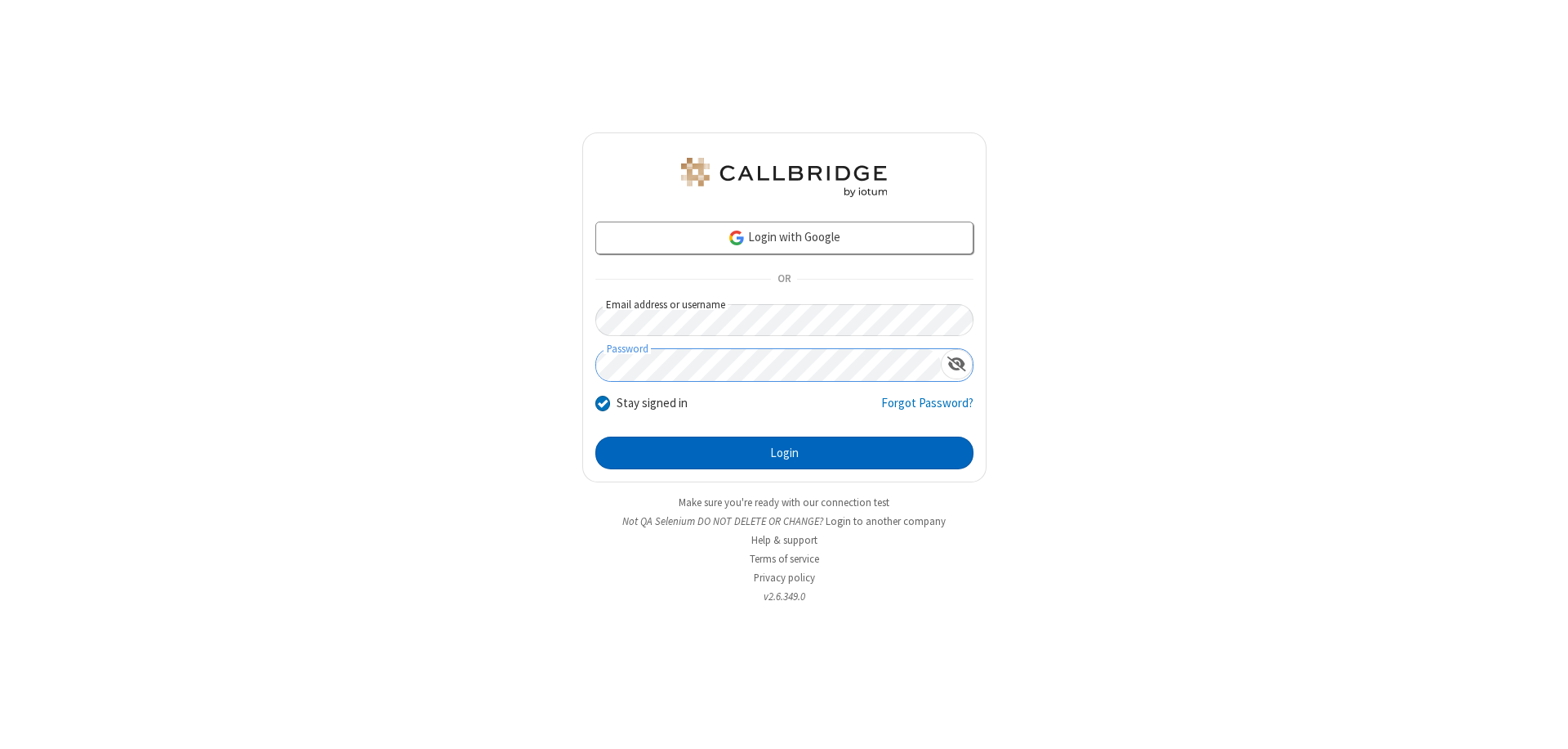
click at [784, 452] on button "Login" at bounding box center [785, 452] width 379 height 33
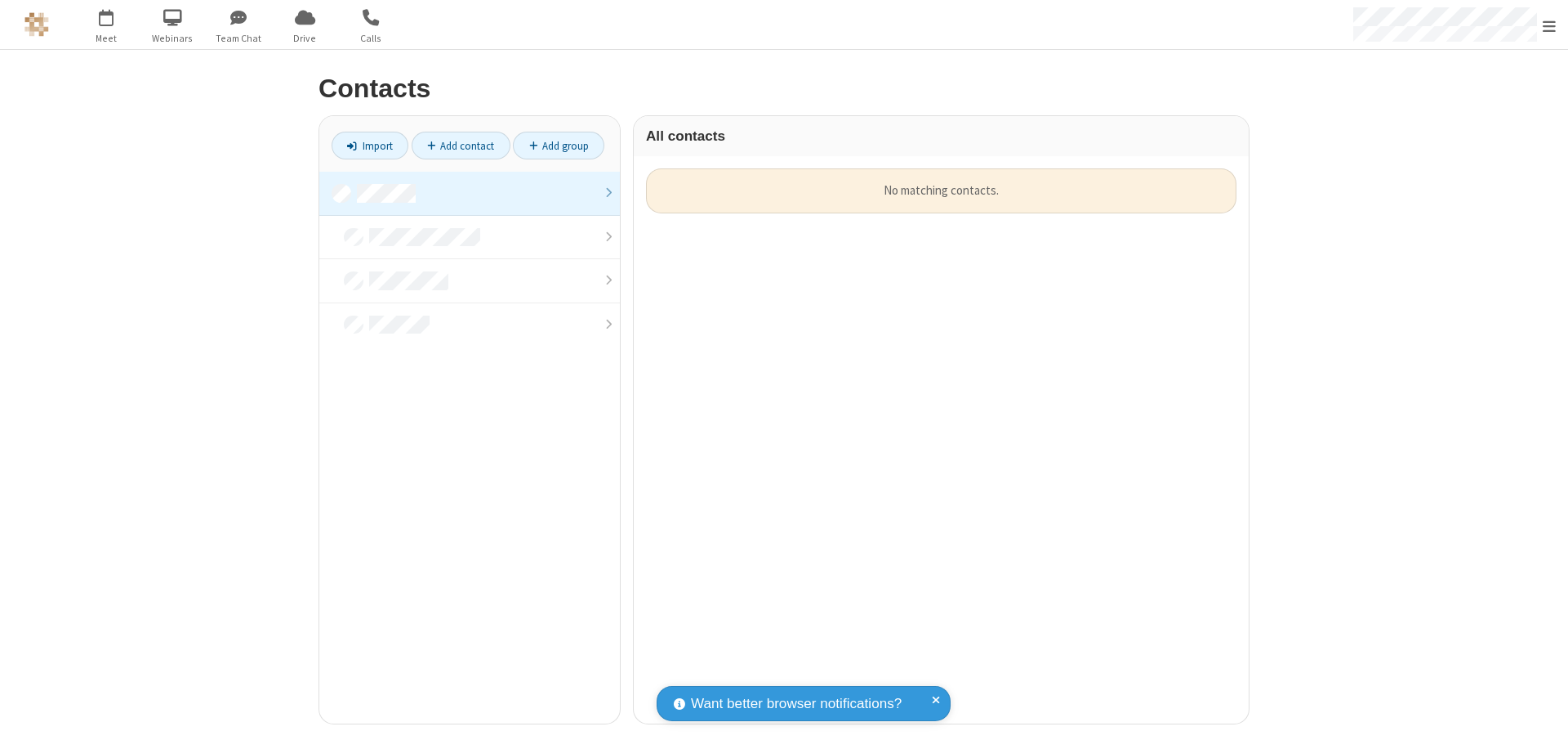
scroll to position [555, 602]
click at [469, 193] on link at bounding box center [469, 193] width 300 height 44
click at [461, 145] on link "Add contact" at bounding box center [461, 145] width 98 height 28
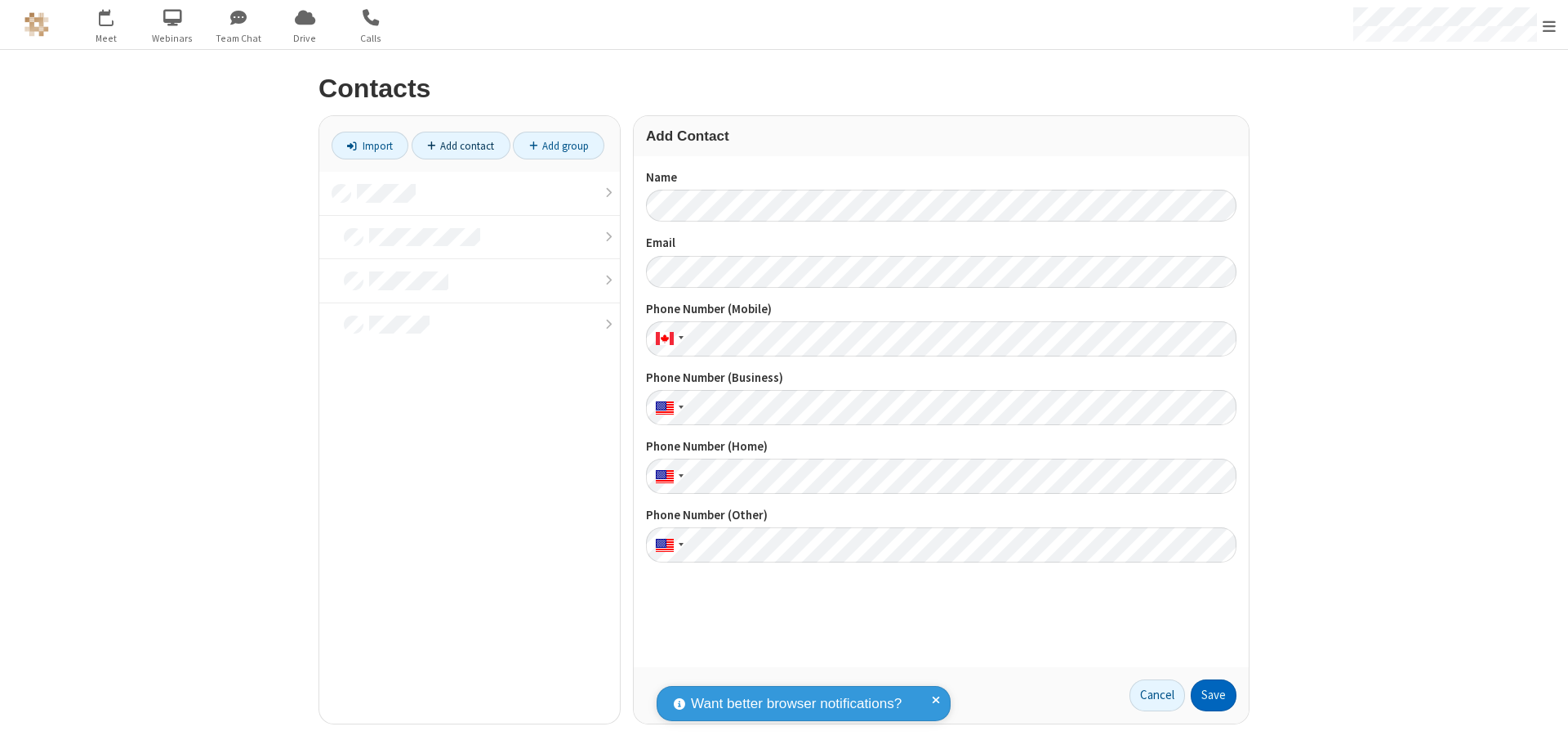
click at [1213, 694] on button "Save" at bounding box center [1214, 695] width 46 height 33
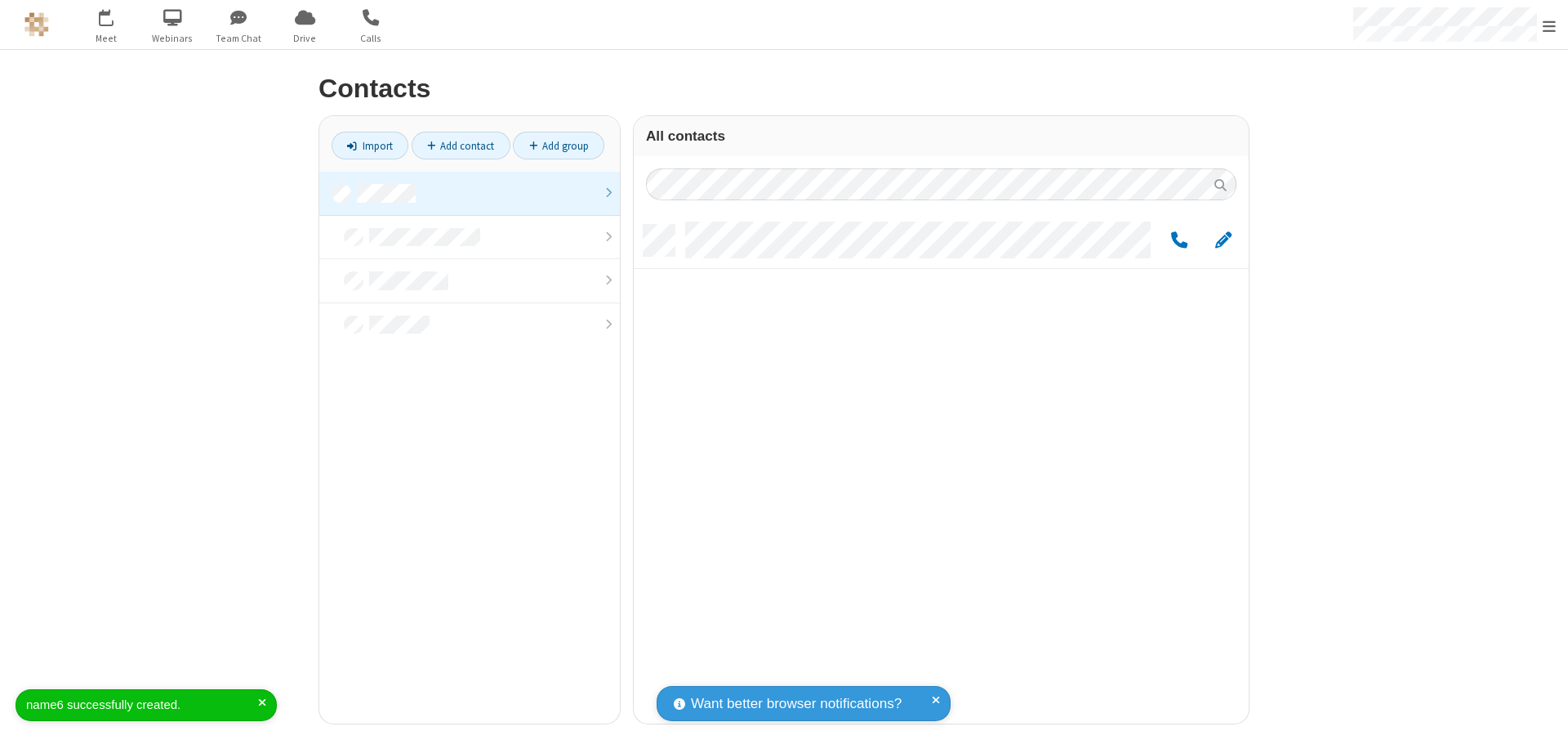
scroll to position [498, 602]
